Goal: Task Accomplishment & Management: Manage account settings

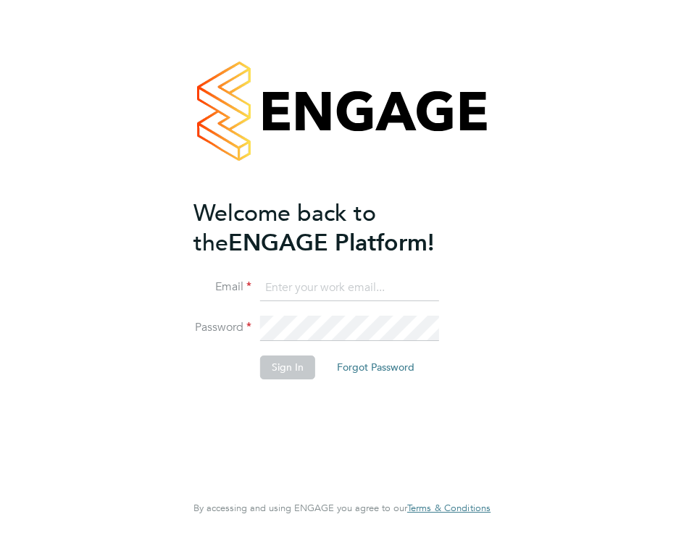
type input "[EMAIL_ADDRESS][PERSON_NAME][DOMAIN_NAME]"
click at [278, 367] on button "Sign In" at bounding box center [287, 367] width 55 height 23
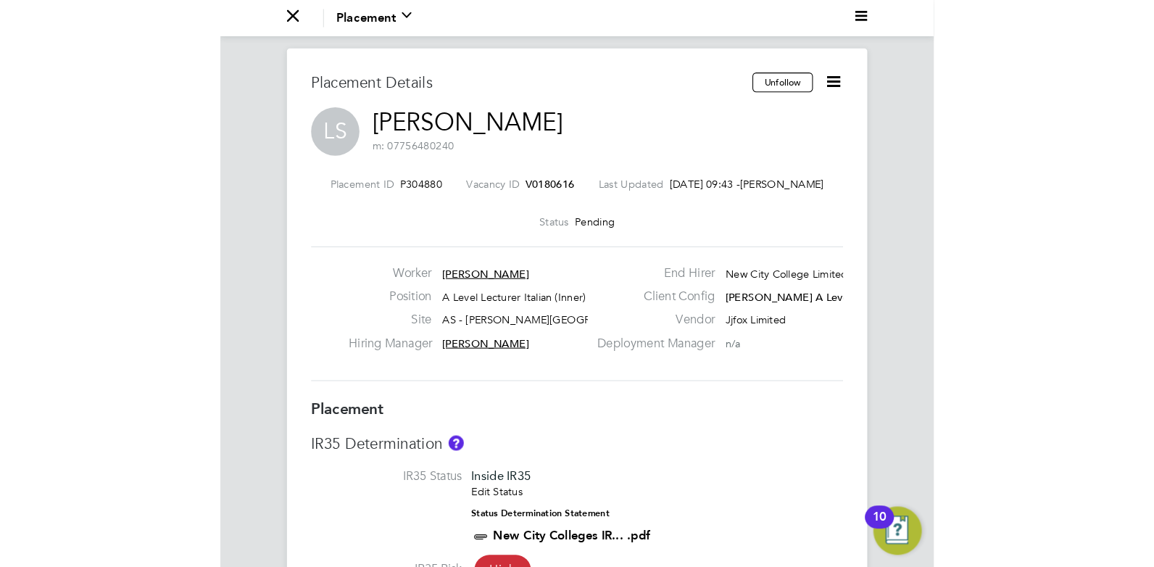
scroll to position [7, 7]
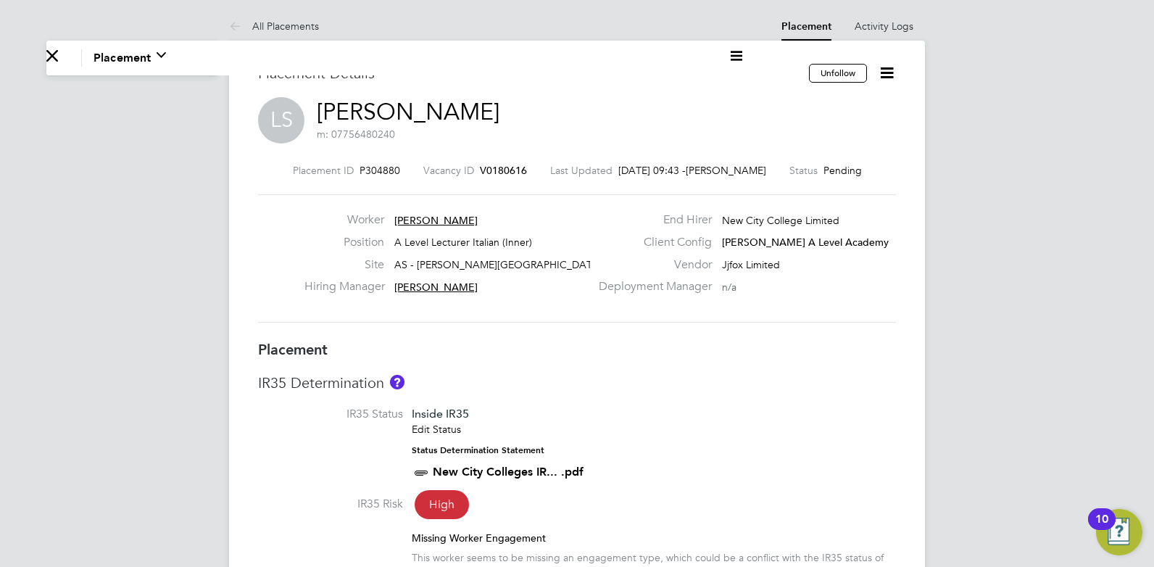
click at [683, 75] on icon at bounding box center [887, 73] width 18 height 18
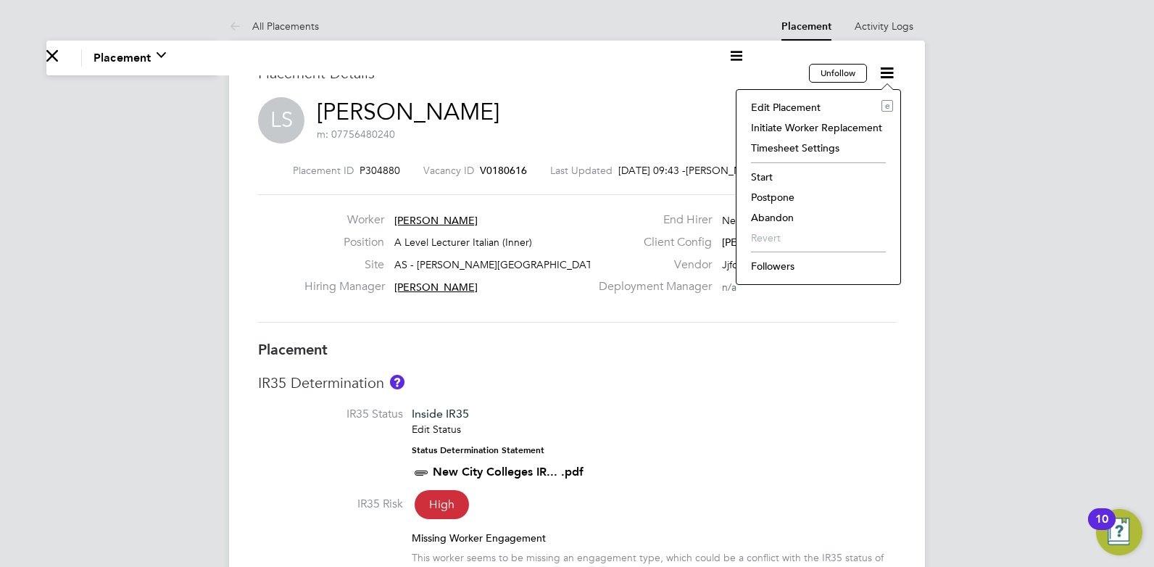
click at [683, 173] on li "Start" at bounding box center [818, 177] width 149 height 20
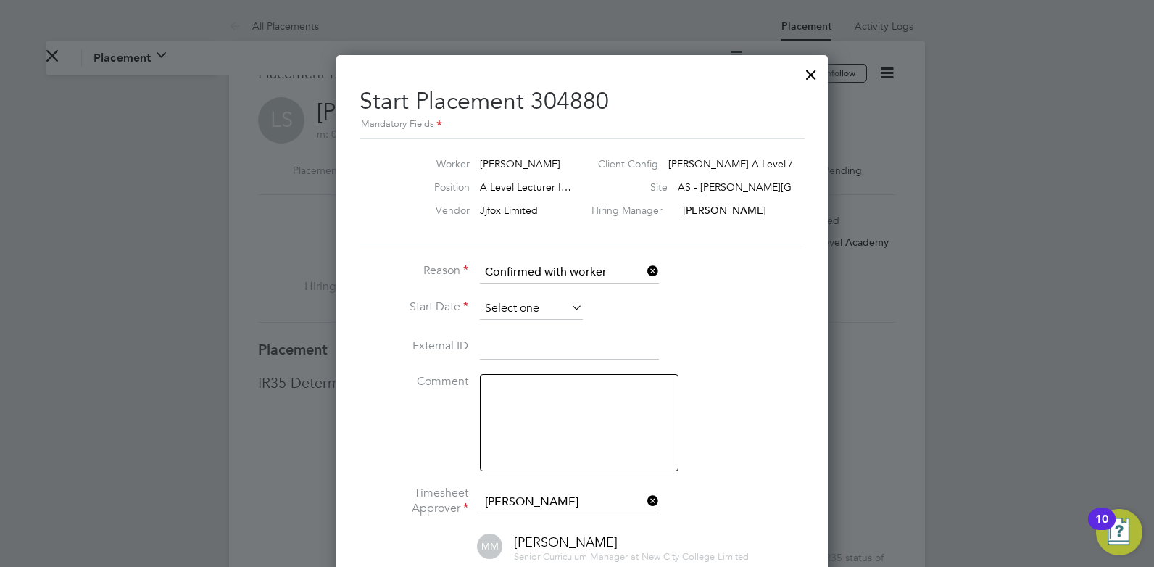
click at [536, 307] on input at bounding box center [531, 309] width 103 height 22
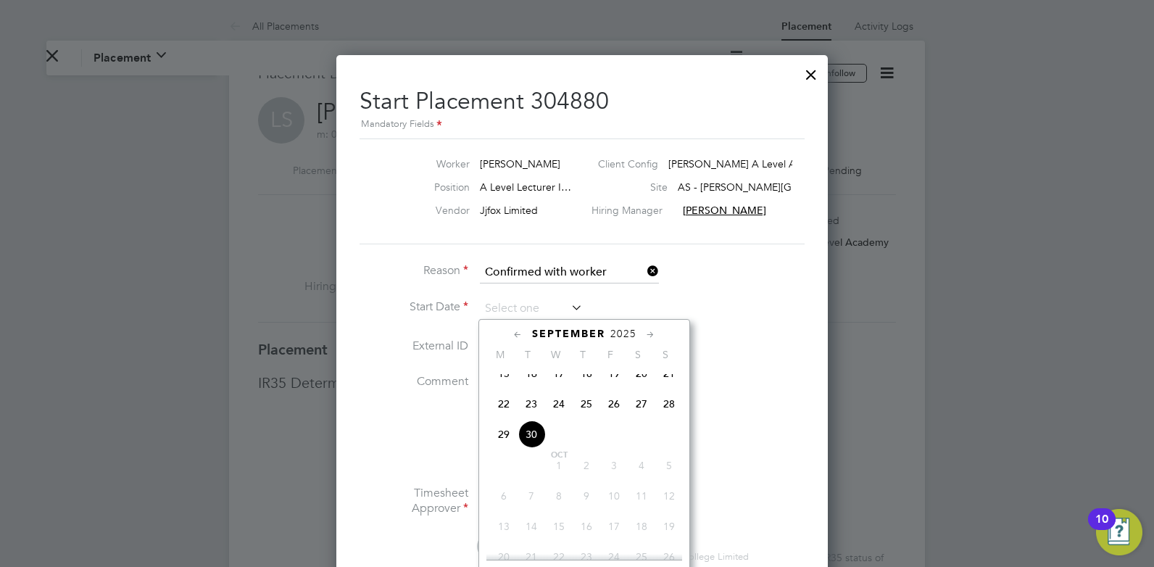
click at [526, 443] on span "30" at bounding box center [531, 434] width 28 height 28
type input "[DATE]"
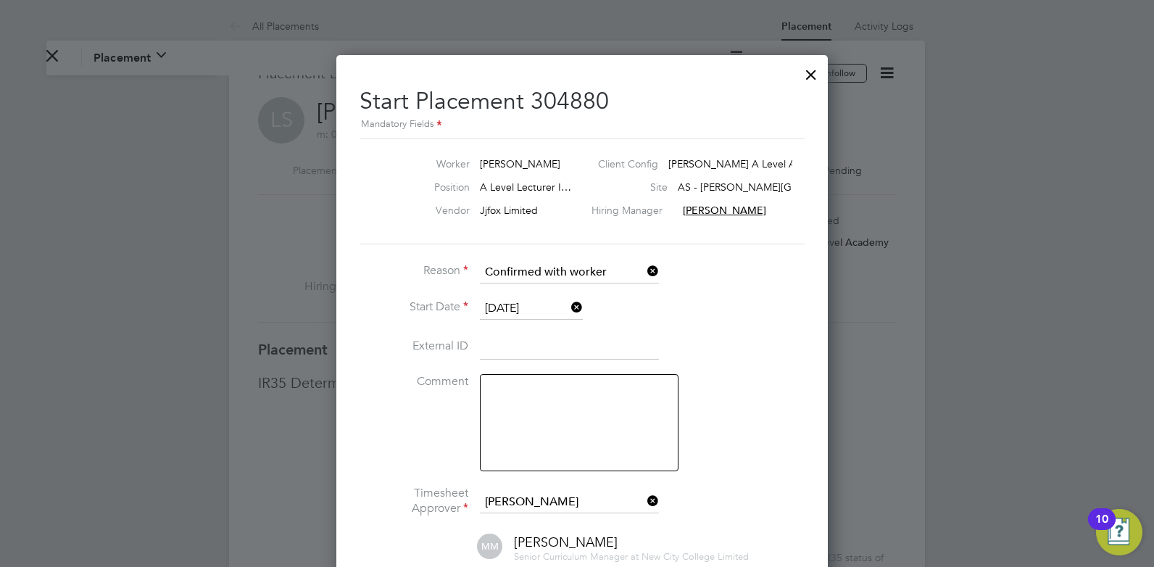
click at [524, 415] on textarea at bounding box center [579, 422] width 199 height 97
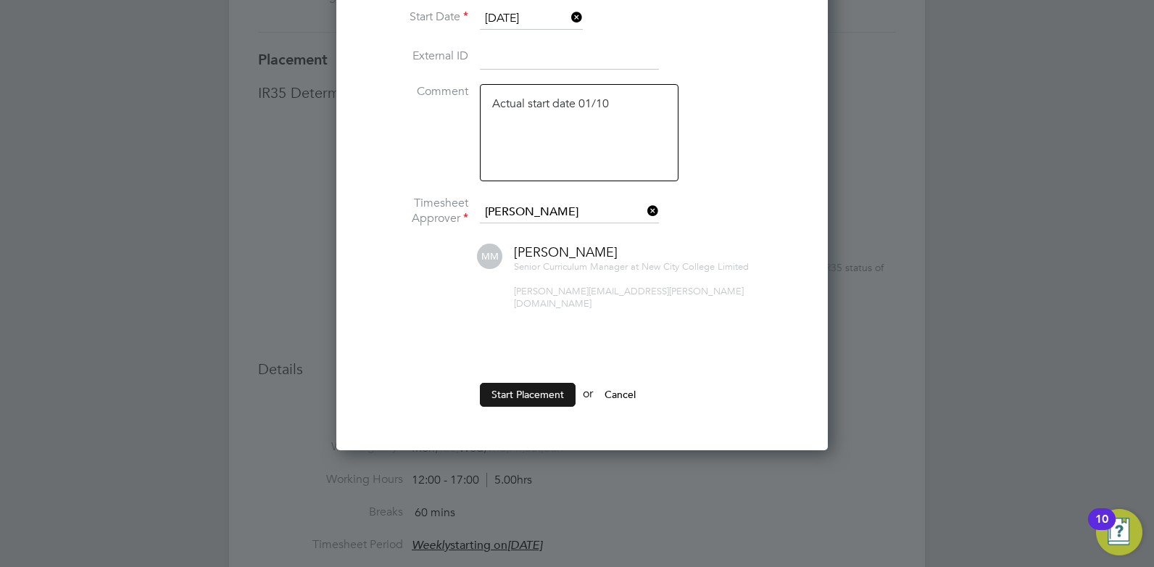
type textarea "Actual start date 01/10"
click at [538, 383] on button "Start Placement" at bounding box center [528, 394] width 96 height 23
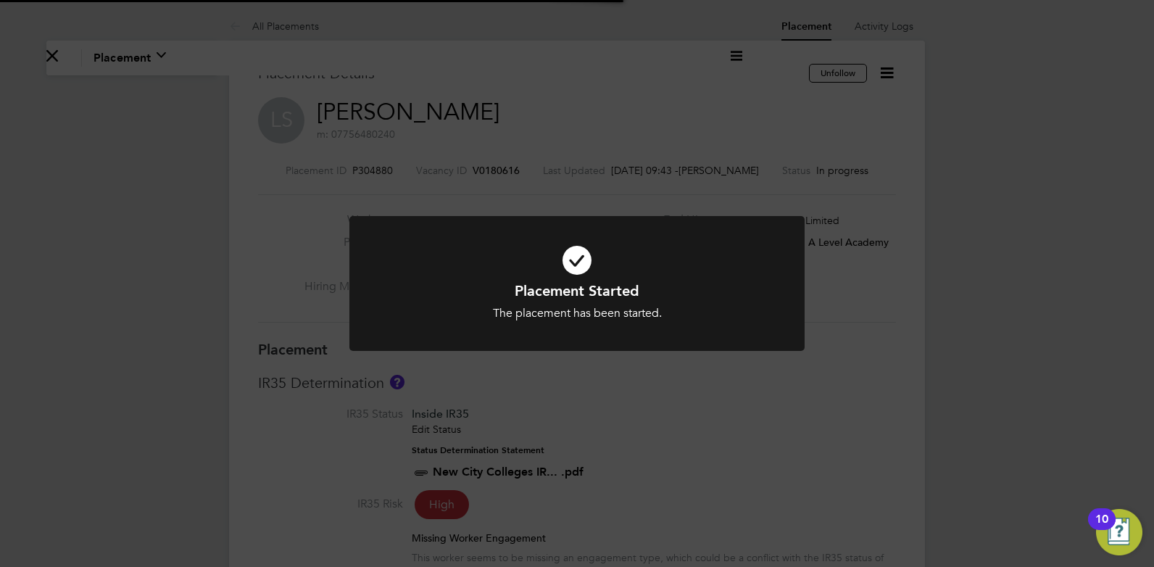
click at [683, 441] on div "Placement Started The placement has been started. Cancel Okay" at bounding box center [577, 283] width 1154 height 567
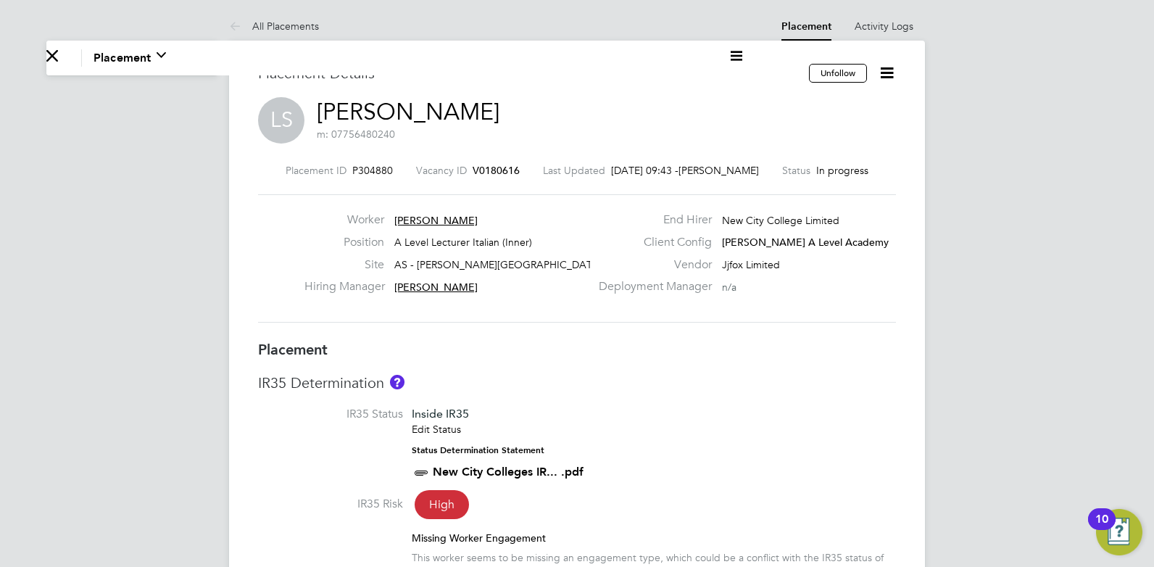
click at [494, 167] on span "V0180616" at bounding box center [495, 170] width 47 height 13
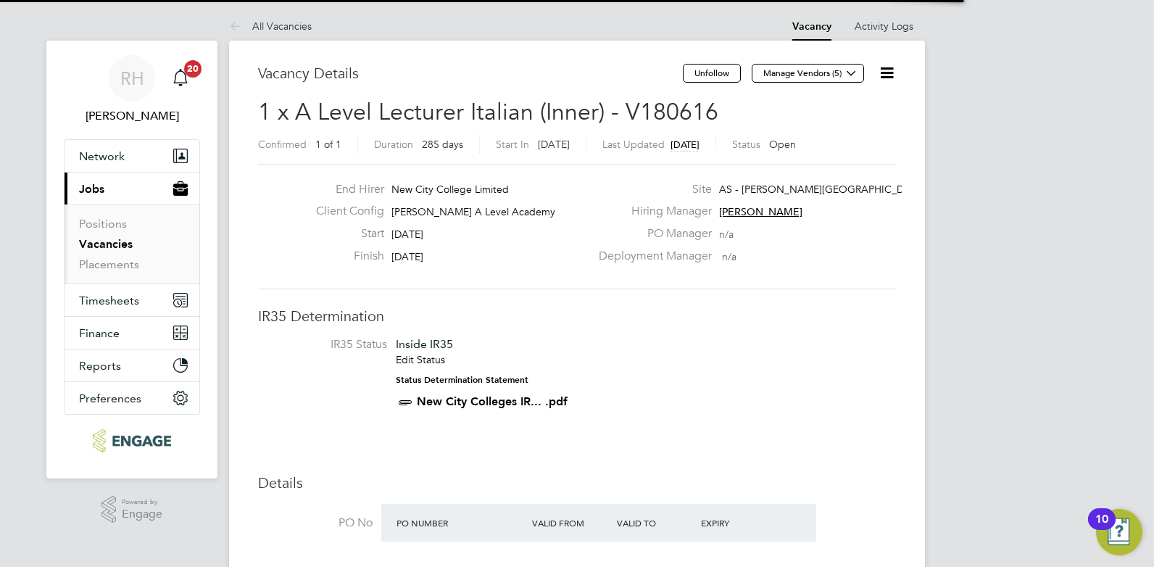
click at [683, 75] on icon at bounding box center [887, 73] width 18 height 18
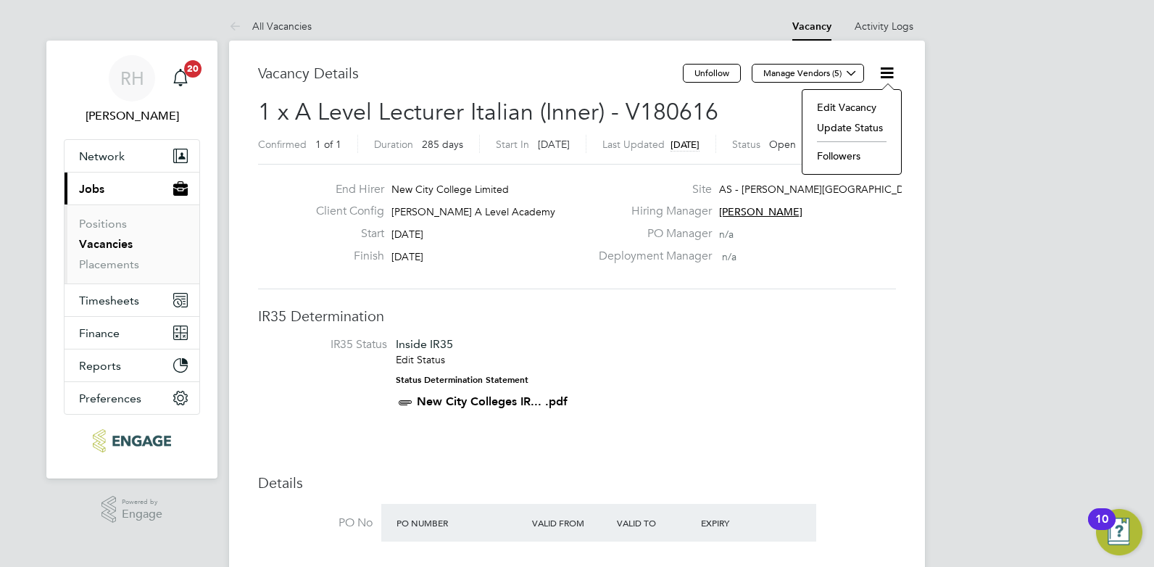
click at [683, 125] on li "Update Status" at bounding box center [851, 127] width 84 height 20
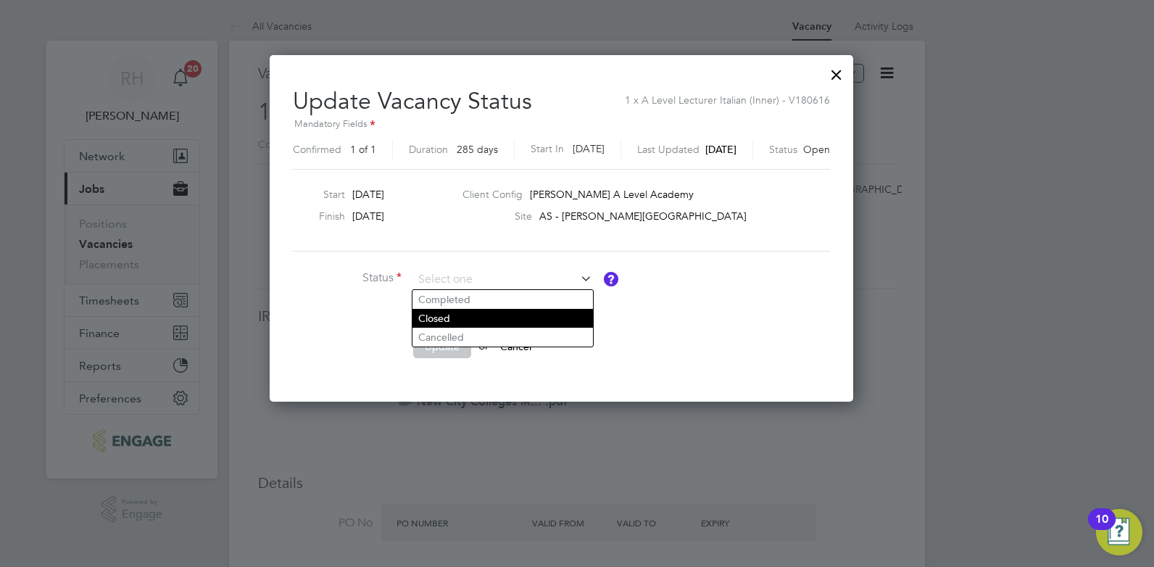
click at [442, 313] on li "Closed" at bounding box center [502, 318] width 180 height 19
type input "Closed"
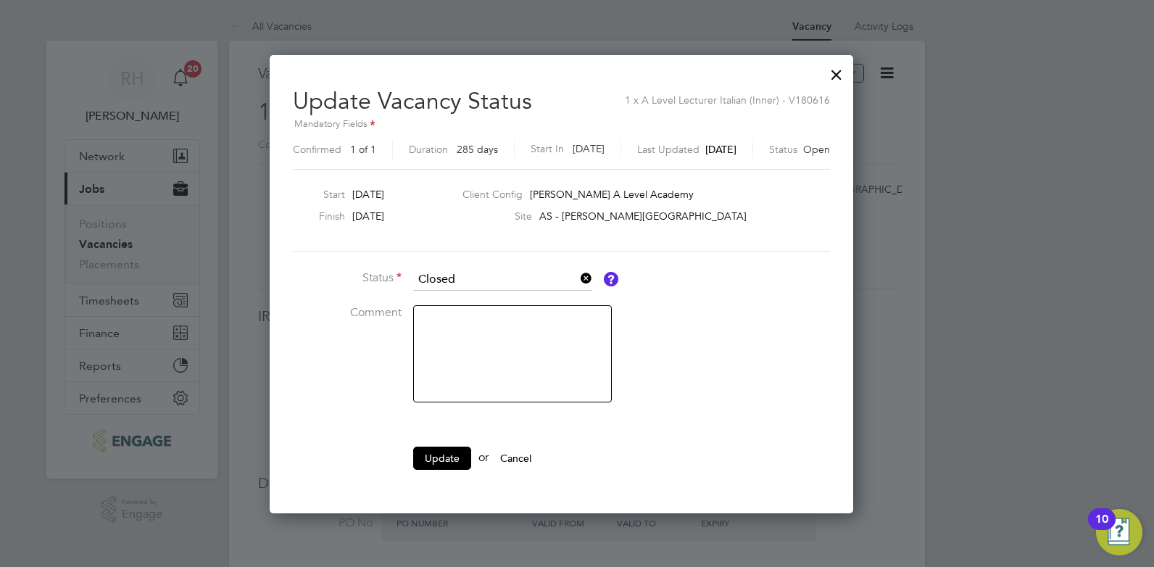
click at [469, 344] on textarea at bounding box center [512, 353] width 199 height 97
type textarea "Filled"
click at [443, 455] on button "Update" at bounding box center [442, 457] width 58 height 23
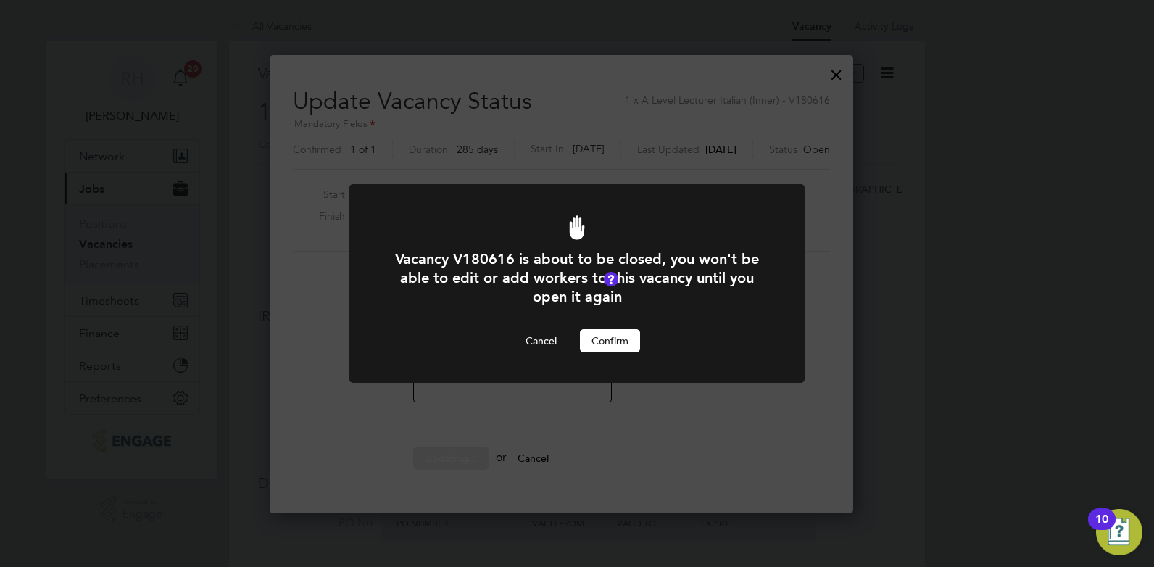
click at [601, 340] on button "Confirm" at bounding box center [610, 340] width 60 height 23
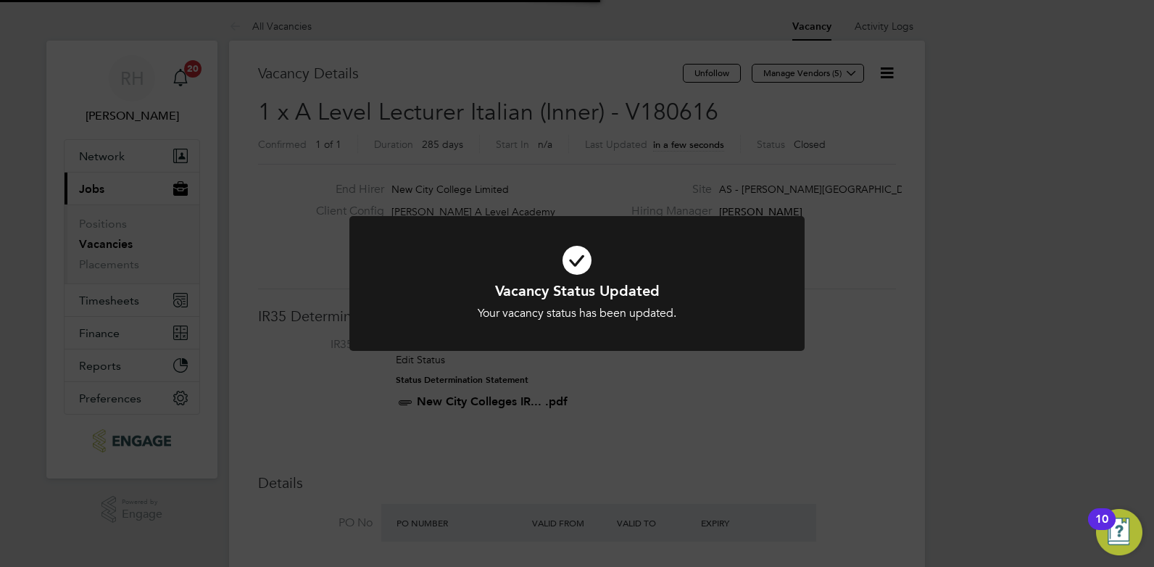
click at [583, 389] on div "Vacancy Status Updated Your vacancy status has been updated. Cancel Okay" at bounding box center [577, 283] width 1154 height 567
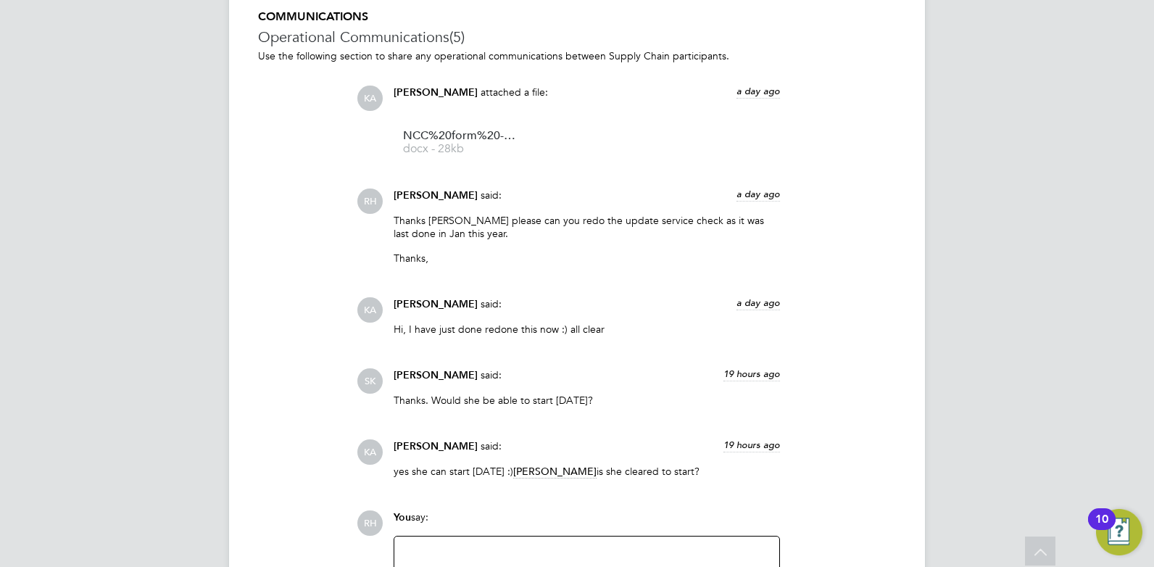
scroll to position [1425, 0]
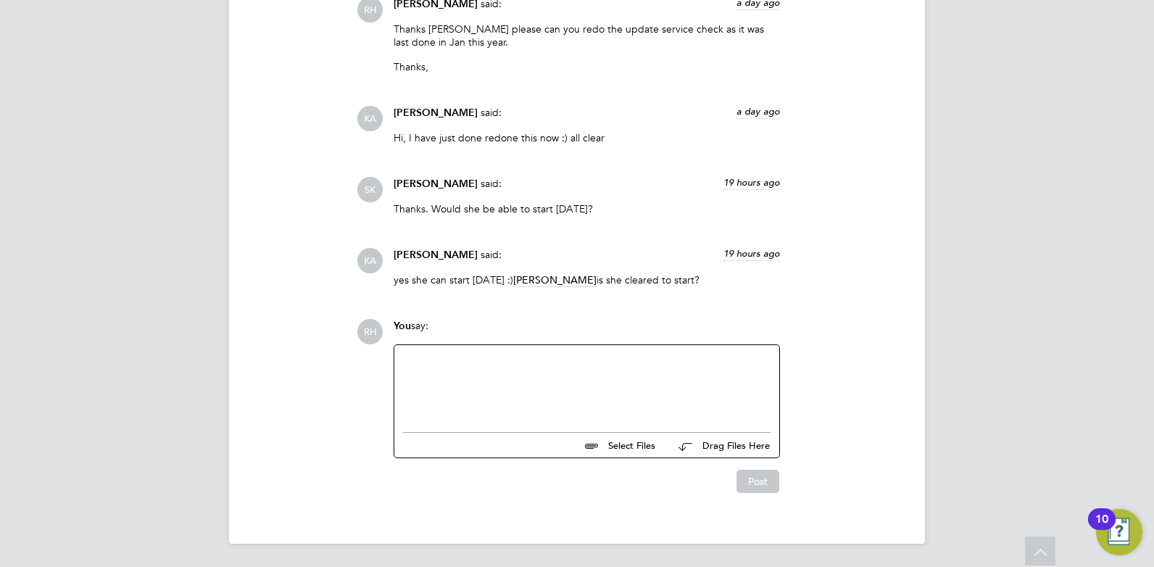
click at [517, 357] on div at bounding box center [586, 385] width 367 height 62
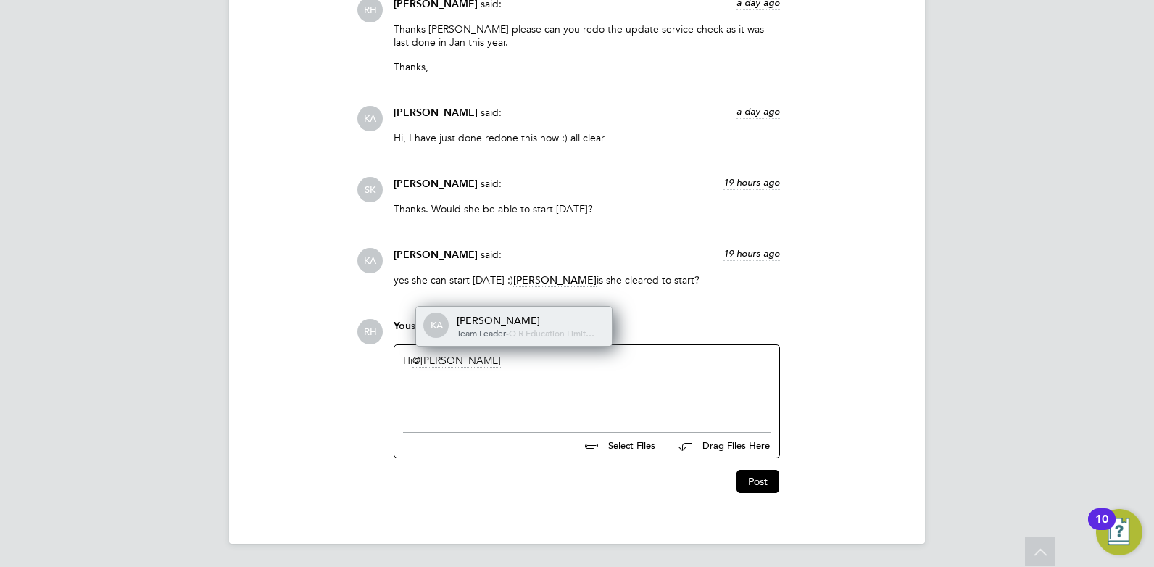
click at [509, 333] on span "O R Education Limit…" at bounding box center [552, 333] width 86 height 12
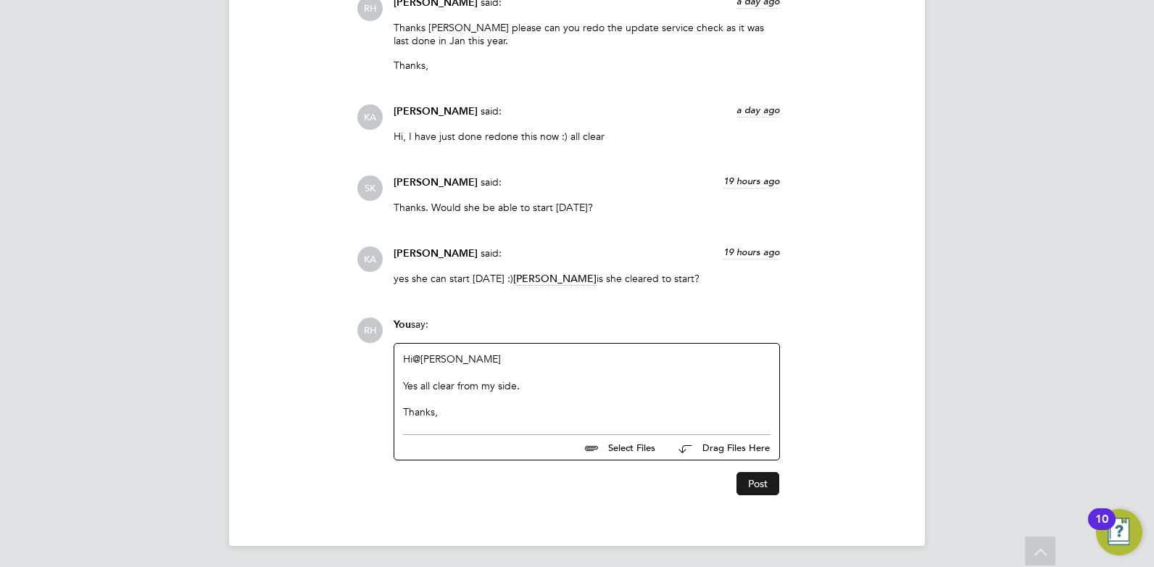
click at [754, 481] on button "Post" at bounding box center [757, 483] width 43 height 23
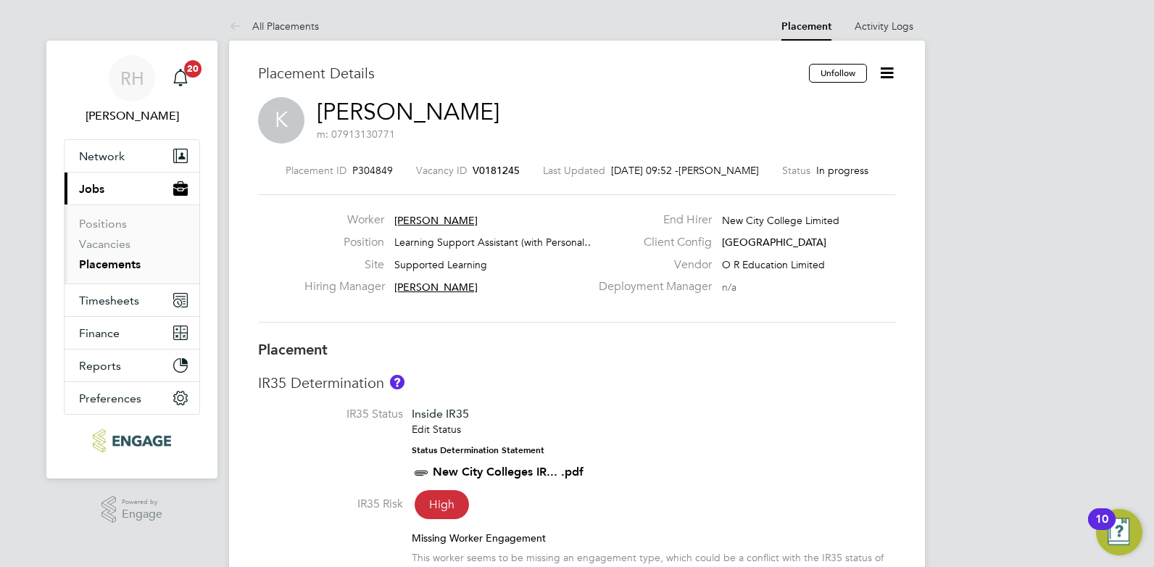
click at [886, 74] on icon at bounding box center [887, 73] width 18 height 18
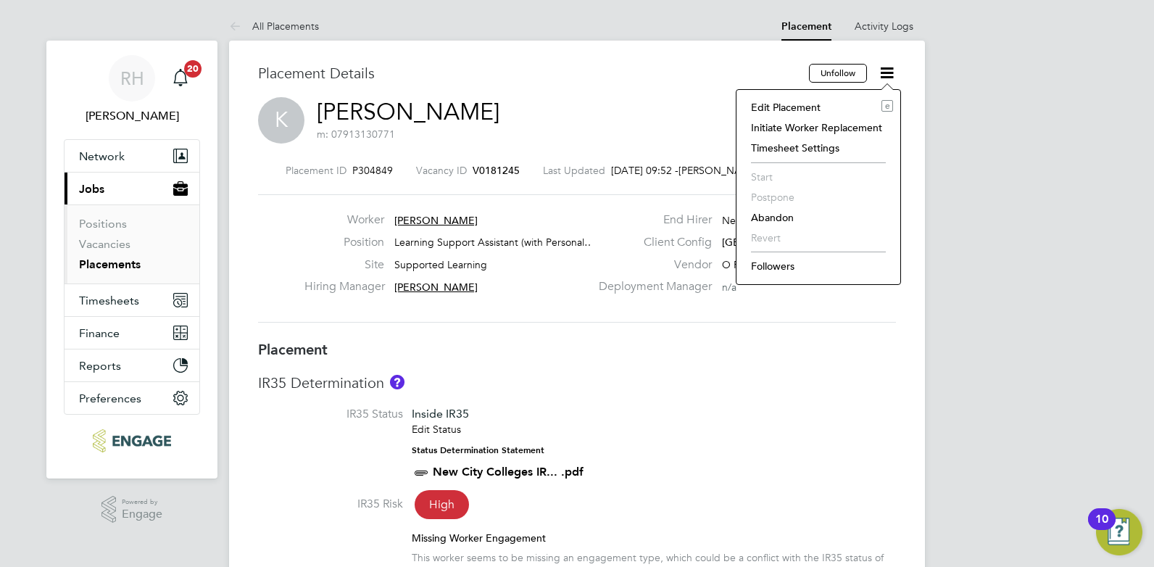
click at [633, 210] on div "Worker Katarzyna Position Learning Support Assistant (with Personal… Site Suppo…" at bounding box center [577, 258] width 638 height 128
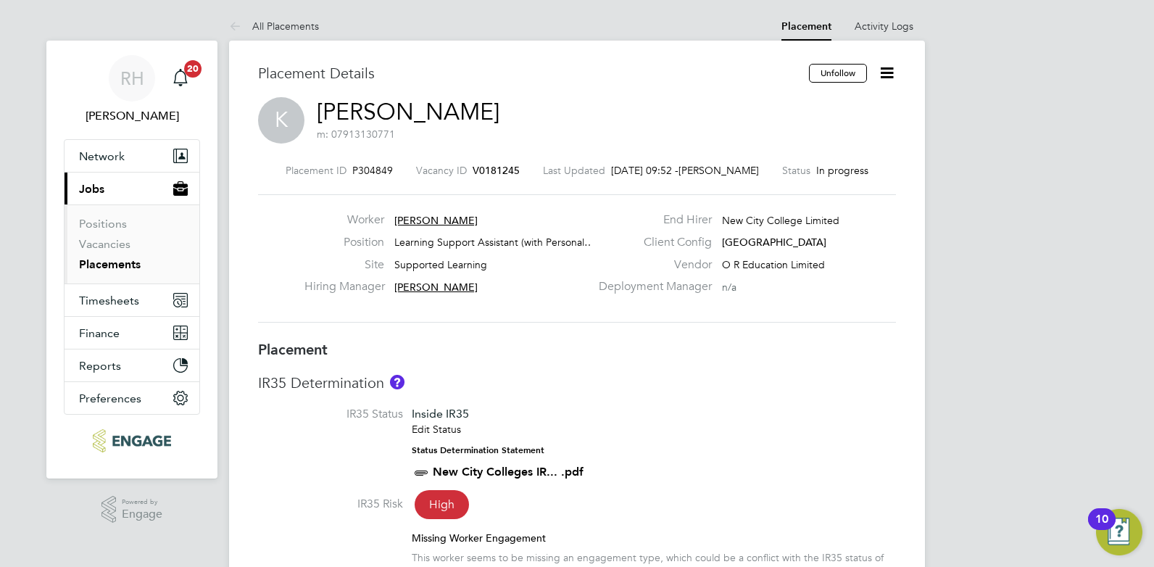
click at [509, 170] on span "V0181245" at bounding box center [495, 170] width 47 height 13
